Goal: Check status

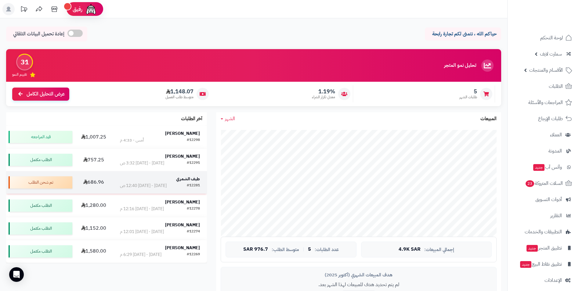
click at [190, 179] on strong "طيف الشمري" at bounding box center [188, 179] width 24 height 6
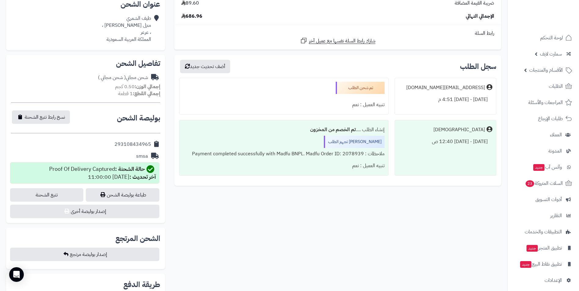
scroll to position [61, 0]
